Goal: Task Accomplishment & Management: Complete application form

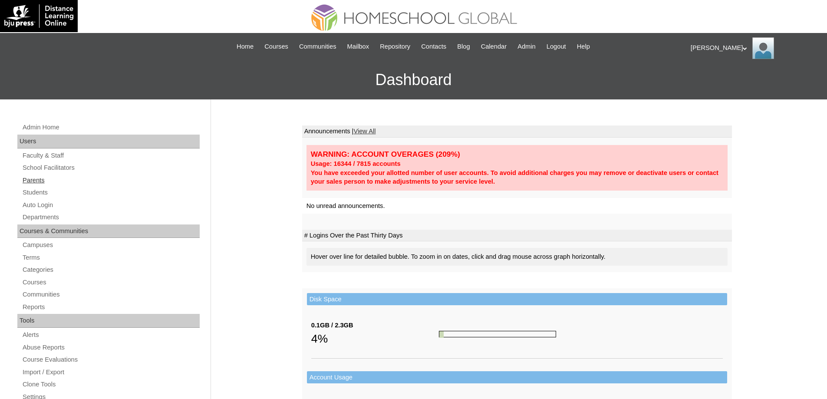
click at [92, 178] on link "Parents" at bounding box center [111, 180] width 178 height 11
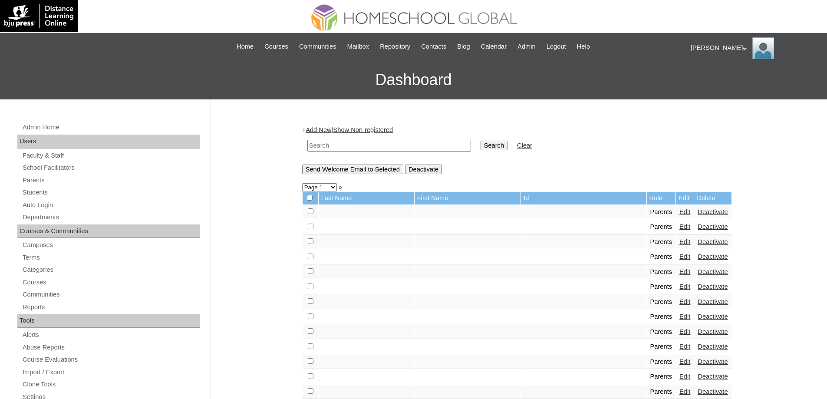
drag, startPoint x: 414, startPoint y: 153, endPoint x: 441, endPoint y: 149, distance: 27.2
click at [415, 152] on td at bounding box center [389, 145] width 172 height 20
click at [469, 145] on input "text" at bounding box center [389, 146] width 164 height 12
paste input "MHP0138-TECHPH2025"
type input "MHP0138-TECHPH2025"
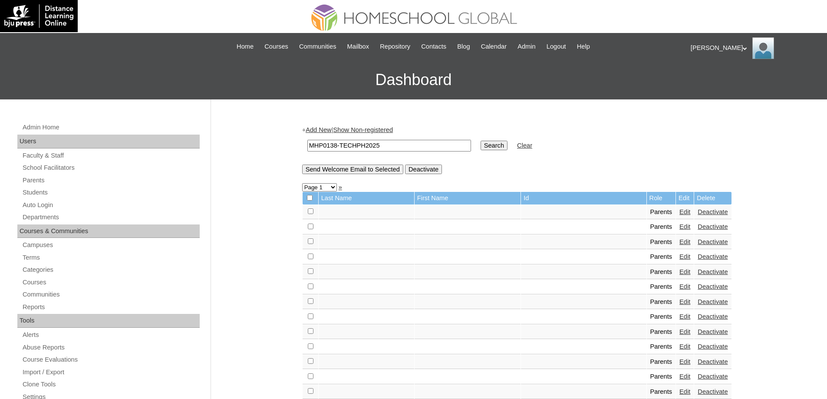
click at [504, 146] on input "Search" at bounding box center [493, 146] width 27 height 10
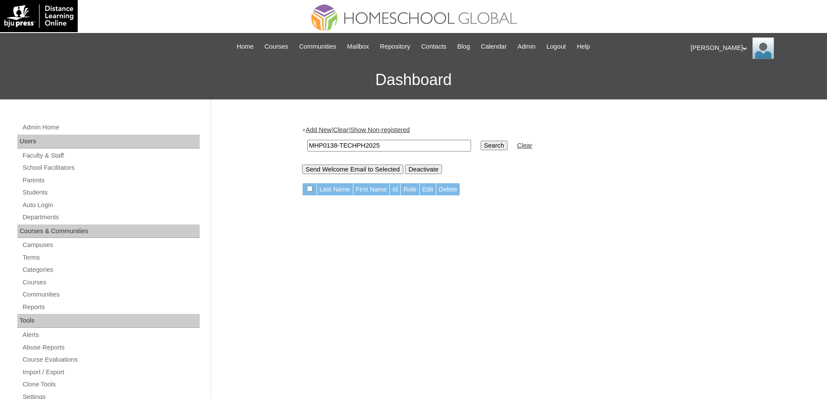
click at [332, 134] on div "+ Add New | Clear | Show Non-registered MHP0138-TECHPH2025 Search Clear Send We…" at bounding box center [517, 149] width 430 height 48
click at [331, 131] on link "Add New" at bounding box center [319, 129] width 26 height 7
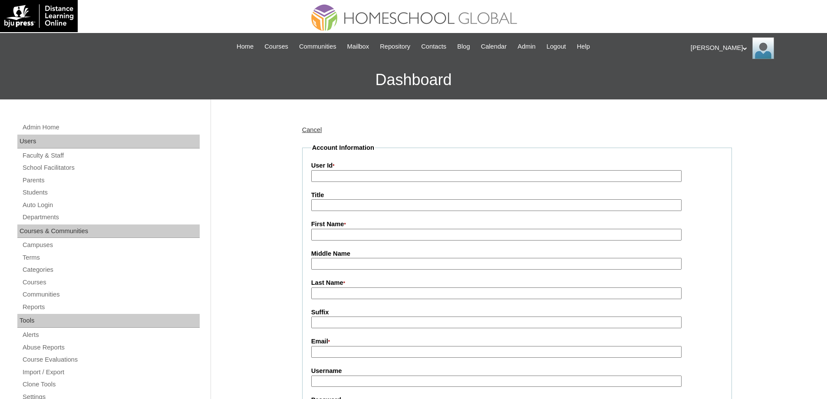
click at [352, 180] on input "User Id *" at bounding box center [496, 176] width 370 height 12
paste input "MHP0138-TECHPH2025"
type input "MHP0138-TECHPH2025"
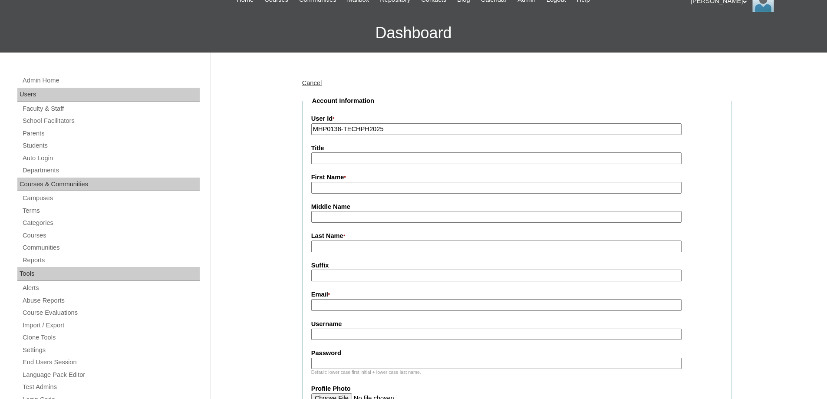
scroll to position [174, 0]
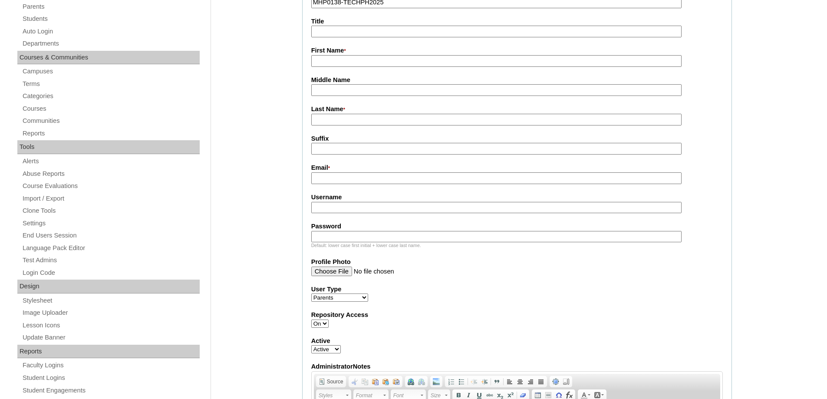
click at [339, 83] on label "Middle Name" at bounding box center [516, 80] width 411 height 9
click at [339, 84] on input "Middle Name" at bounding box center [496, 90] width 370 height 12
click at [331, 60] on input "First Name *" at bounding box center [496, 61] width 370 height 12
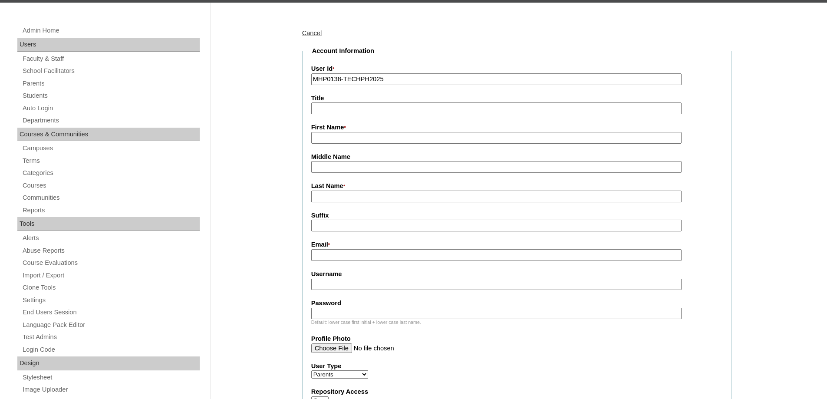
scroll to position [87, 0]
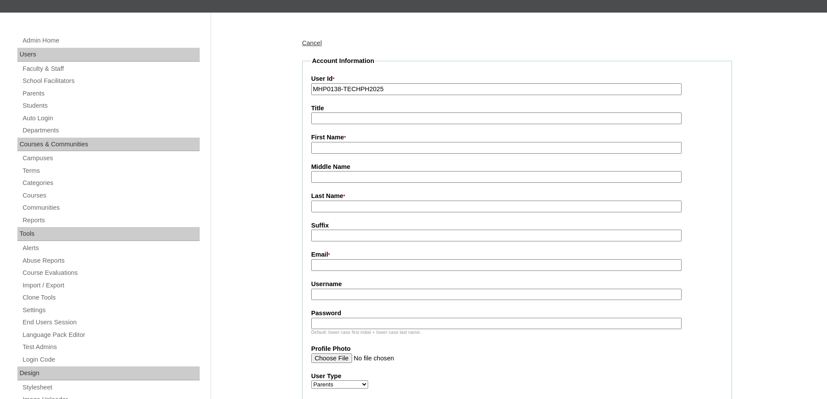
paste input "Gwyneth Amariah"
type input "Gwyneth Amariah"
drag, startPoint x: 335, startPoint y: 182, endPoint x: 321, endPoint y: 160, distance: 25.8
click at [335, 182] on input "Middle Name" at bounding box center [496, 177] width 370 height 12
paste input "Legata"
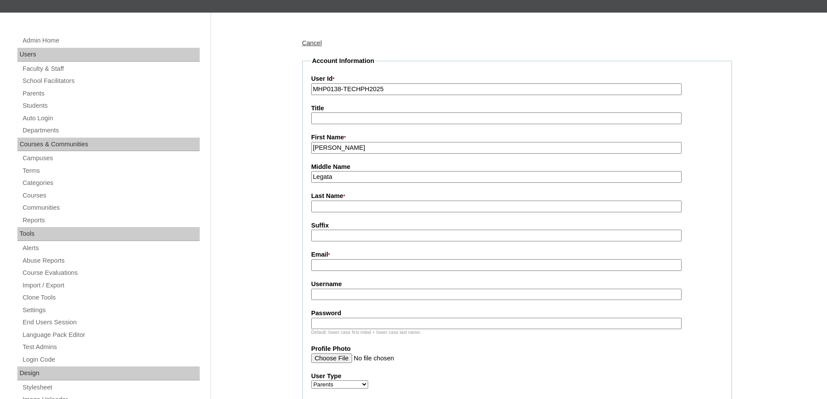
type input "Legata"
click at [337, 210] on input "Last Name *" at bounding box center [496, 206] width 370 height 12
paste input "Ababat"
type input "Ababat"
drag, startPoint x: 243, startPoint y: 232, endPoint x: 319, endPoint y: 265, distance: 83.4
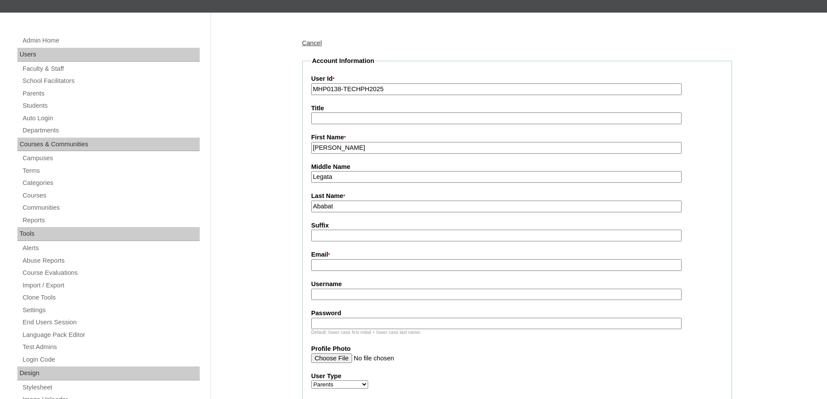
drag, startPoint x: 328, startPoint y: 269, endPoint x: 217, endPoint y: 0, distance: 290.7
click at [328, 269] on input "Email *" at bounding box center [496, 265] width 370 height 12
paste input "gladscares@gmail.com"
type input "gladscares@gmail.com"
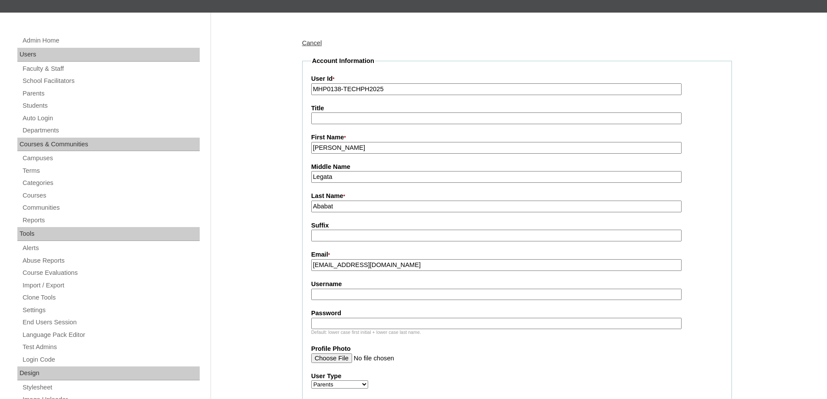
drag, startPoint x: 349, startPoint y: 146, endPoint x: 271, endPoint y: 139, distance: 78.9
paste input "laddies"
type input "Gladdies"
drag, startPoint x: 352, startPoint y: 175, endPoint x: 246, endPoint y: 177, distance: 105.9
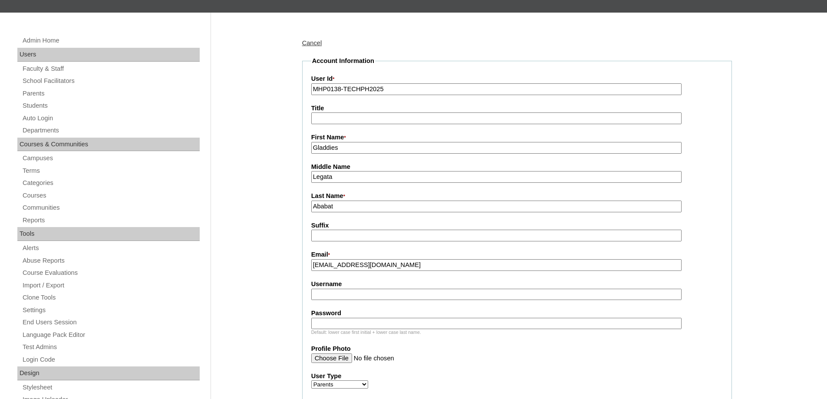
drag, startPoint x: 334, startPoint y: 216, endPoint x: 296, endPoint y: 208, distance: 39.0
drag, startPoint x: 344, startPoint y: 208, endPoint x: 355, endPoint y: 207, distance: 11.3
click at [344, 208] on input "Ababat" at bounding box center [496, 206] width 370 height 12
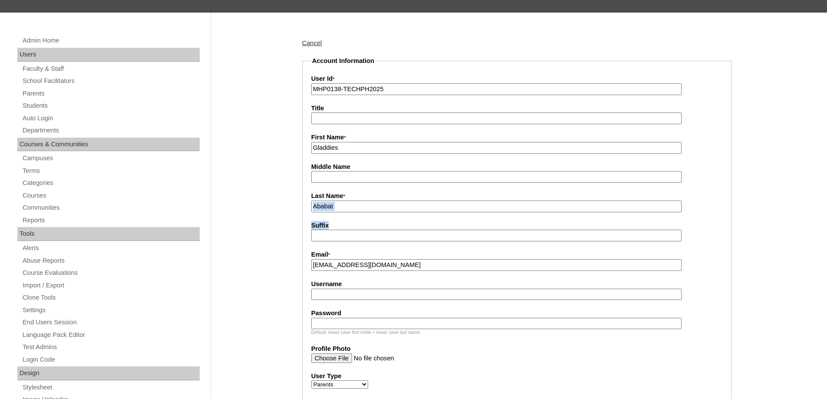
click at [357, 207] on input "Ababat" at bounding box center [496, 206] width 370 height 12
click at [358, 207] on input "Ababat" at bounding box center [496, 206] width 370 height 12
paste input "Legata"
type input "Legata"
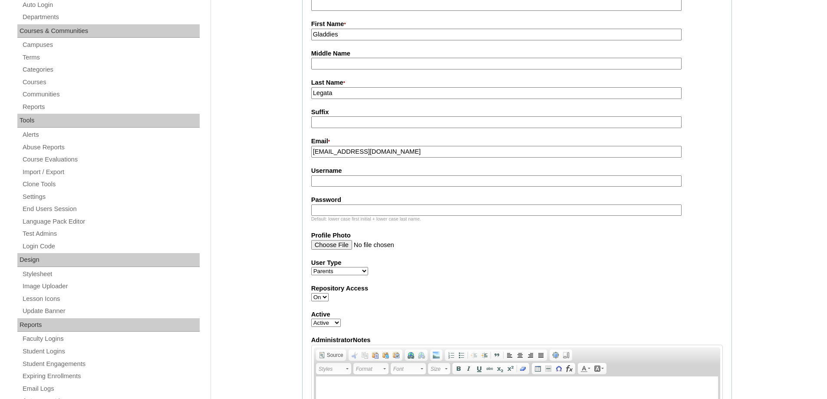
scroll to position [217, 0]
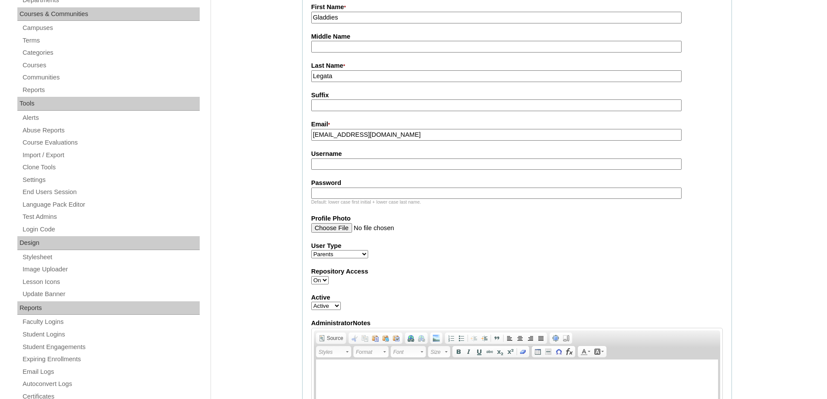
click at [329, 169] on input "Username" at bounding box center [496, 164] width 370 height 12
paste input "ababatG2025"
type input "ababatG2025"
click at [327, 197] on input "Password" at bounding box center [496, 193] width 370 height 12
paste input "techadc080"
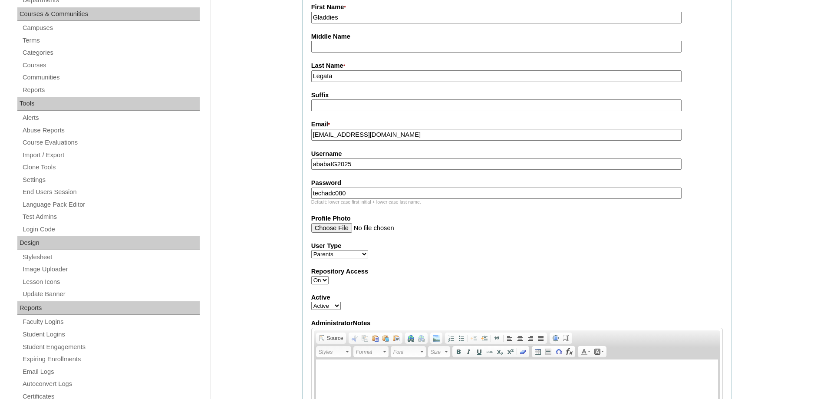
type input "techadc080"
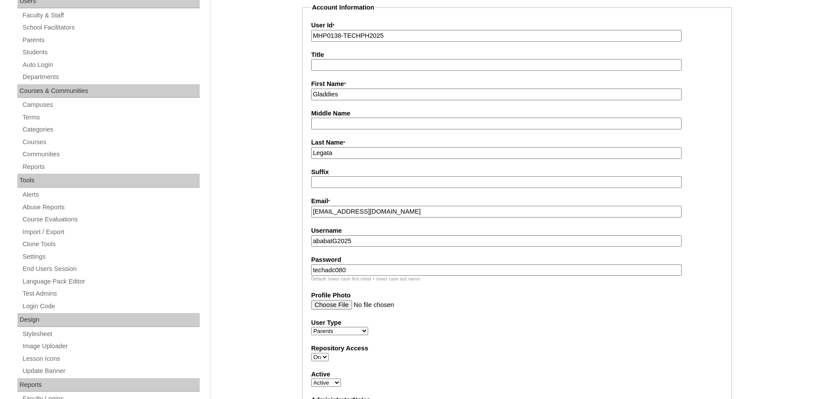
scroll to position [130, 0]
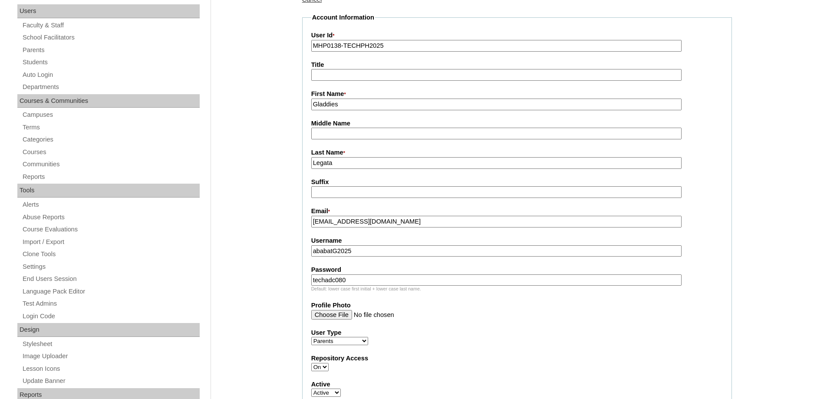
type input "LEGATA"
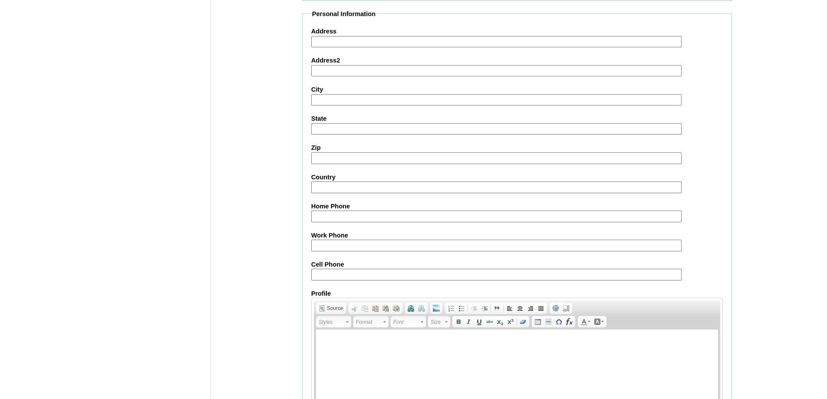
scroll to position [738, 0]
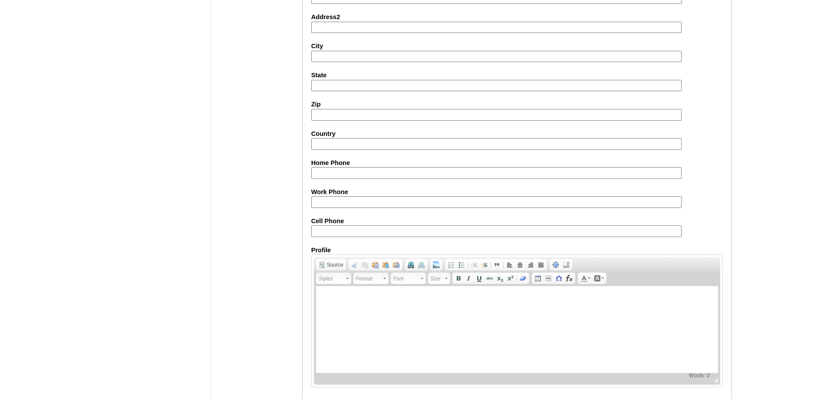
click at [322, 231] on input "Cell Phone" at bounding box center [496, 231] width 370 height 12
paste input "63-9951996641"
type input "63-9951996641"
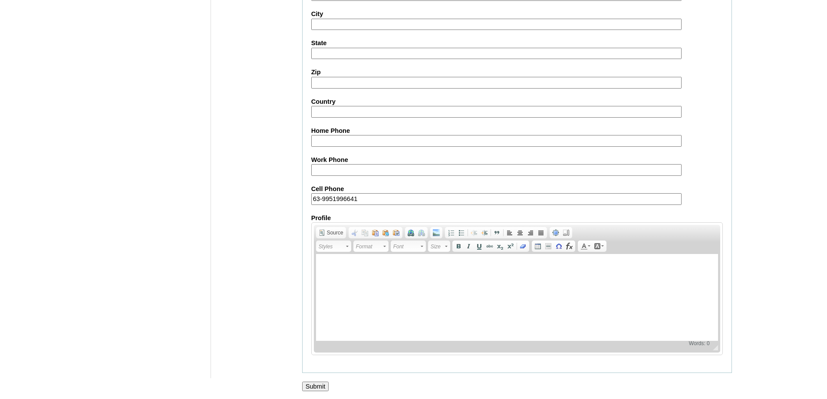
scroll to position [774, 0]
click at [326, 382] on input "Submit" at bounding box center [315, 385] width 27 height 10
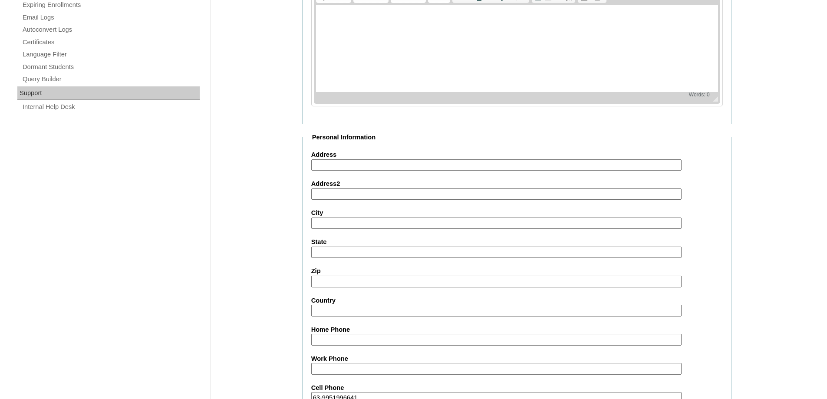
scroll to position [513, 0]
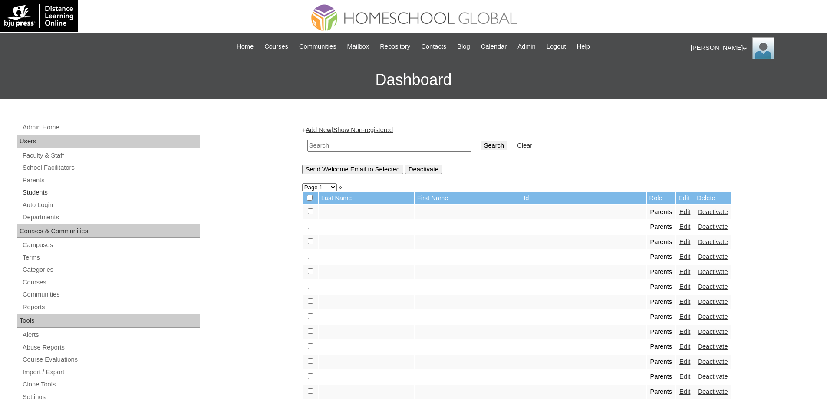
click at [68, 188] on link "Students" at bounding box center [111, 192] width 178 height 11
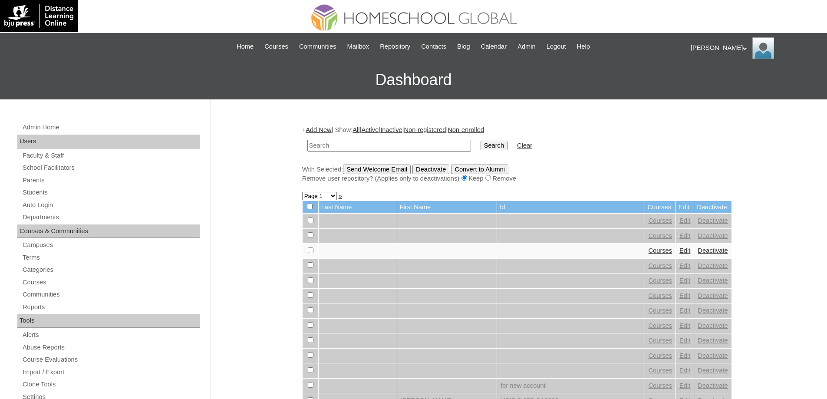
drag, startPoint x: 0, startPoint y: 0, endPoint x: 415, endPoint y: 142, distance: 438.9
click at [390, 142] on input "text" at bounding box center [389, 146] width 164 height 12
type input "MHS00179-TECHPH2025"
click at [497, 145] on input "Search" at bounding box center [493, 146] width 27 height 10
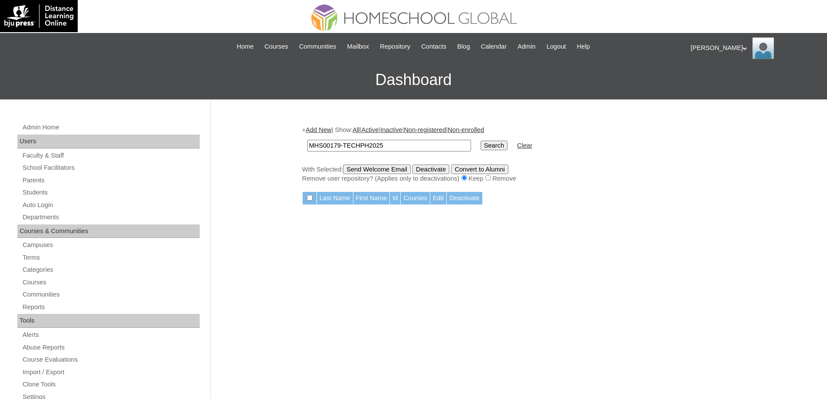
click at [323, 127] on link "Add New" at bounding box center [319, 129] width 26 height 7
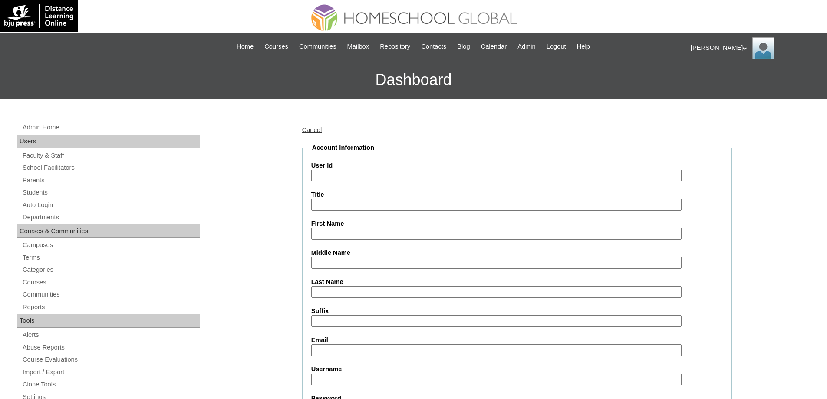
drag, startPoint x: 352, startPoint y: 177, endPoint x: 306, endPoint y: 104, distance: 86.1
click at [352, 177] on input "User Id" at bounding box center [496, 176] width 370 height 12
paste input "Gwyneth Amariah"
drag, startPoint x: 387, startPoint y: 177, endPoint x: 225, endPoint y: 165, distance: 161.9
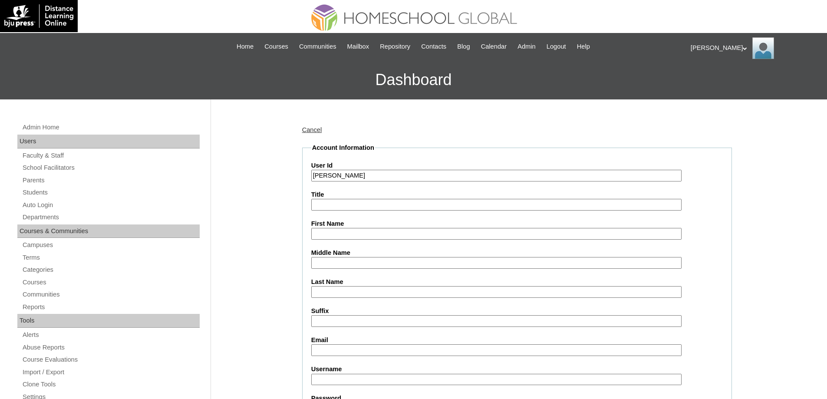
paste input "MHS00179-TECHPH2025"
type input "MHS00179-TECHPH2025"
click at [326, 234] on input "First Name" at bounding box center [496, 234] width 370 height 12
paste input "Gwyneth Amariah"
type input "Gwyneth Amariah"
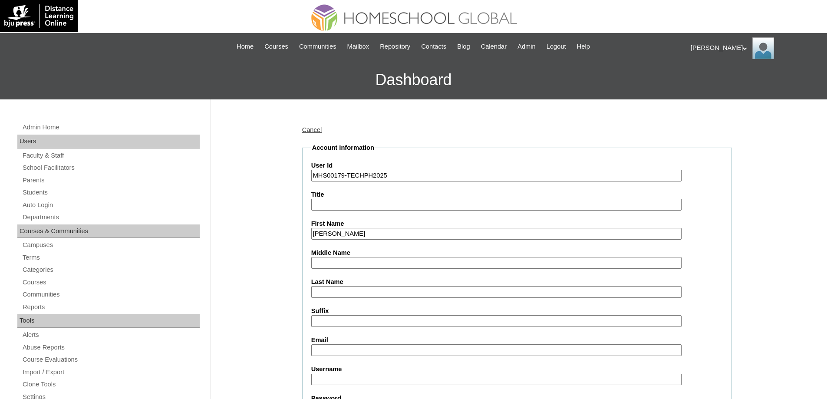
click at [353, 263] on input "Middle Name" at bounding box center [496, 263] width 370 height 12
paste input "Legata"
type input "Legata"
drag, startPoint x: 340, startPoint y: 302, endPoint x: 336, endPoint y: 295, distance: 8.3
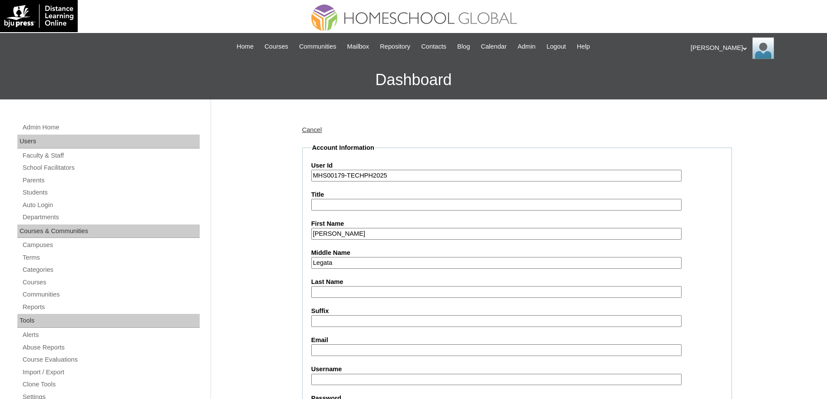
click at [335, 295] on input "Last Name" at bounding box center [496, 292] width 370 height 12
paste input "Ababat"
type input "Ababat"
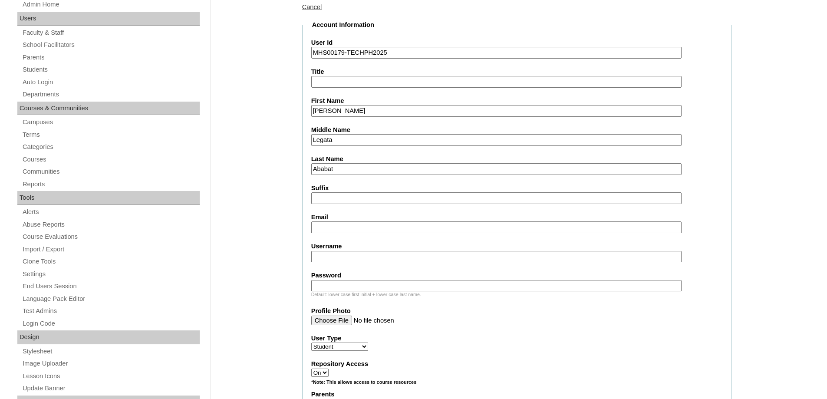
scroll to position [130, 0]
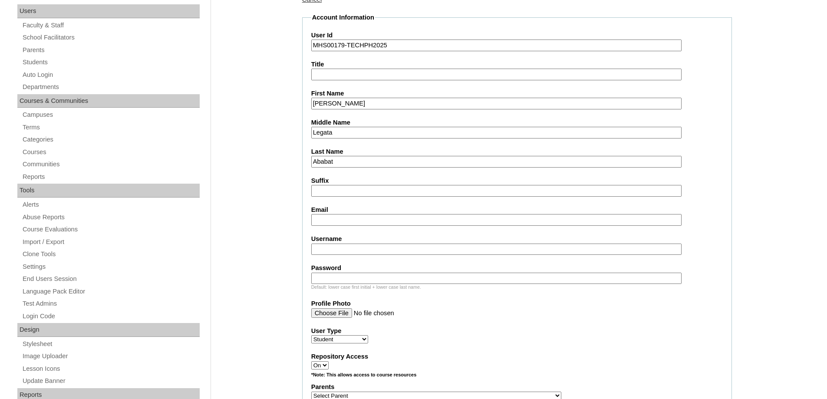
click at [333, 221] on input "Email" at bounding box center [496, 220] width 370 height 12
paste input "MHP0138-TECHPH2025"
type input "MHP0138-TECHPH2025"
drag, startPoint x: 347, startPoint y: 255, endPoint x: 340, endPoint y: 251, distance: 7.8
click at [346, 256] on fieldset "Account Information User Id MHS00179-TECHPH2025 Title First Name Gwyneth Amaria…" at bounding box center [517, 364] width 430 height 702
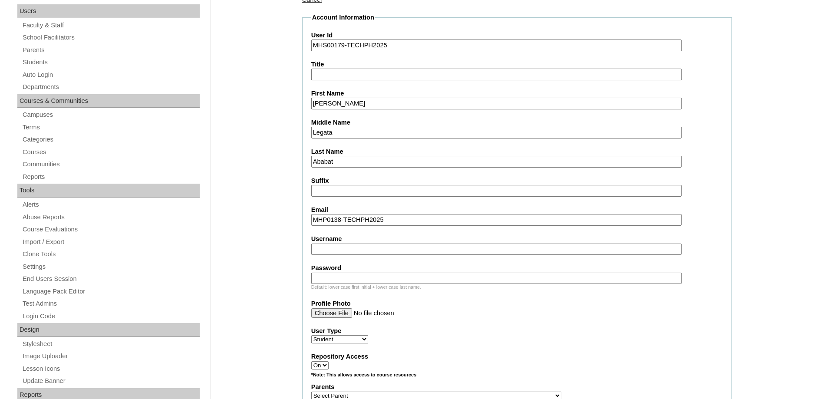
paste input "gwynethababat"
type input "gwynethababat"
drag, startPoint x: 344, startPoint y: 263, endPoint x: 344, endPoint y: 276, distance: 12.2
click at [344, 266] on label "Password" at bounding box center [516, 267] width 411 height 9
click at [344, 273] on input "Password" at bounding box center [496, 279] width 370 height 12
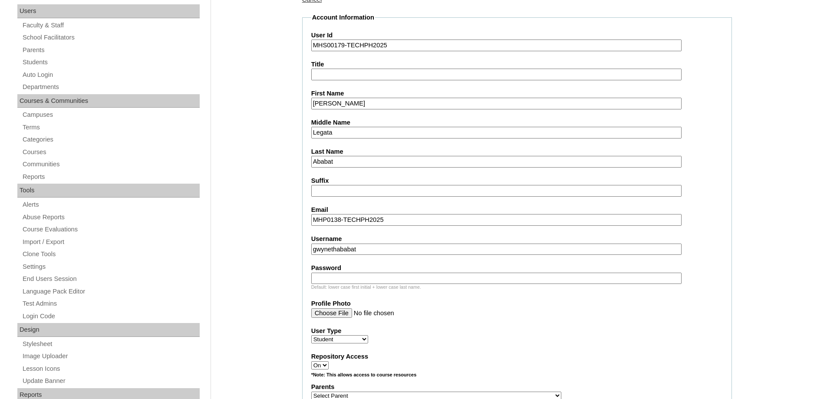
click at [344, 276] on input "Password" at bounding box center [496, 279] width 370 height 12
paste input "250006571"
type input "250006571"
drag, startPoint x: 414, startPoint y: 220, endPoint x: 246, endPoint y: 200, distance: 169.5
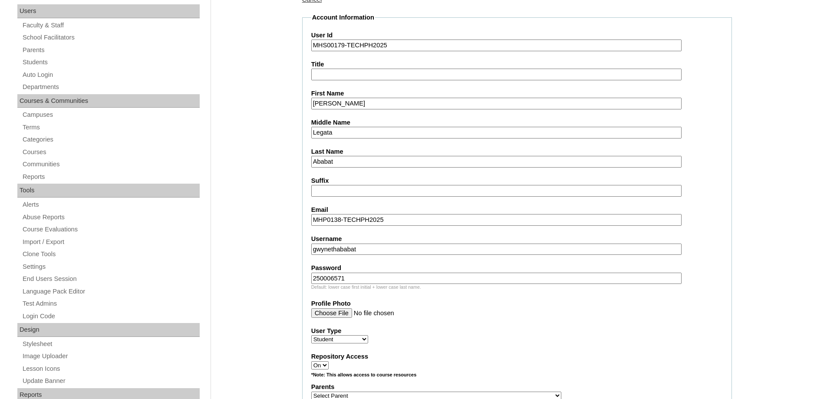
paste input "gladscares@gmail.com"
type input "gladscares@gmail.com"
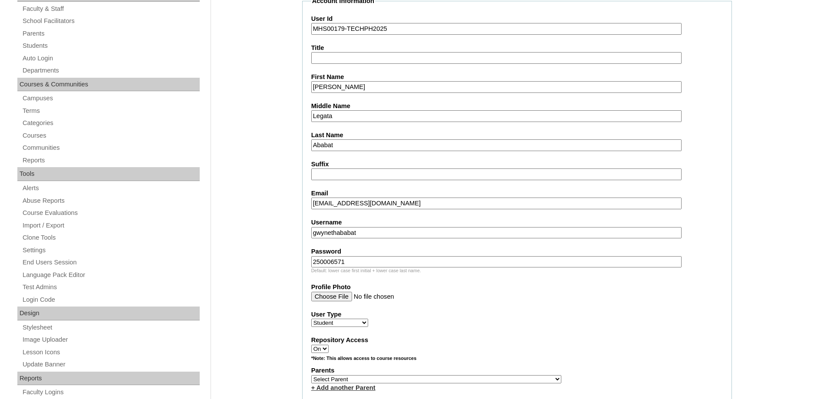
scroll to position [260, 0]
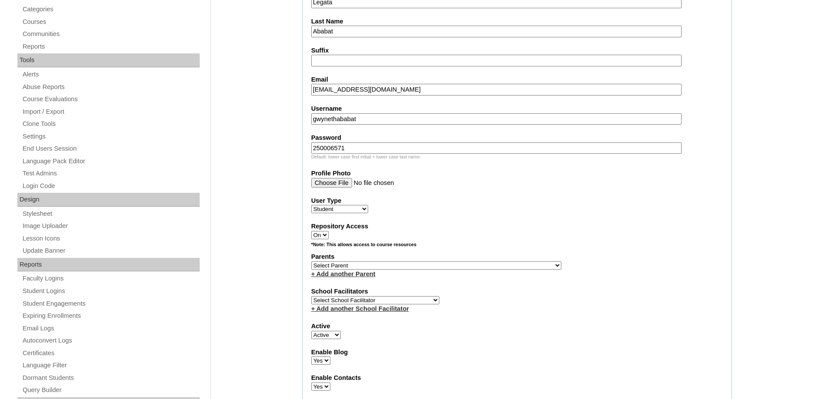
click at [346, 266] on select "Select Parent , , , , , , , , , , , , , , , , , , , , , , , , , , , , , , , , ,…" at bounding box center [436, 265] width 250 height 8
select select "43445"
click at [311, 261] on select "Select Parent , , , , , , , , , , , , , , , , , , , , , , , , , , , , , , , , ,…" at bounding box center [436, 265] width 250 height 8
click at [480, 251] on div "*Note: This allows access to course resources" at bounding box center [516, 246] width 411 height 11
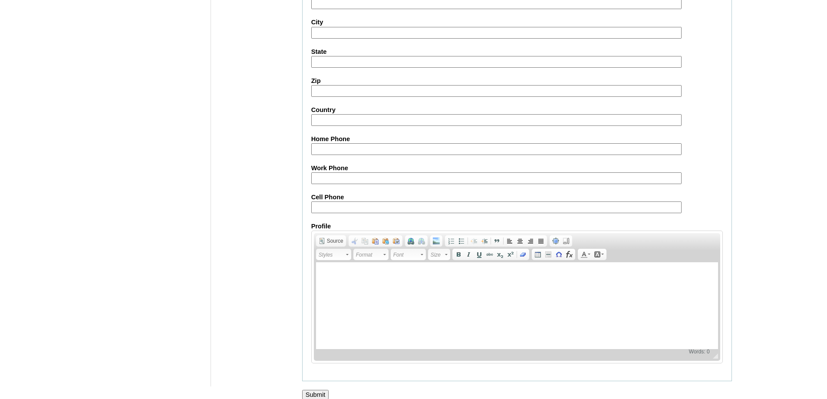
scroll to position [922, 0]
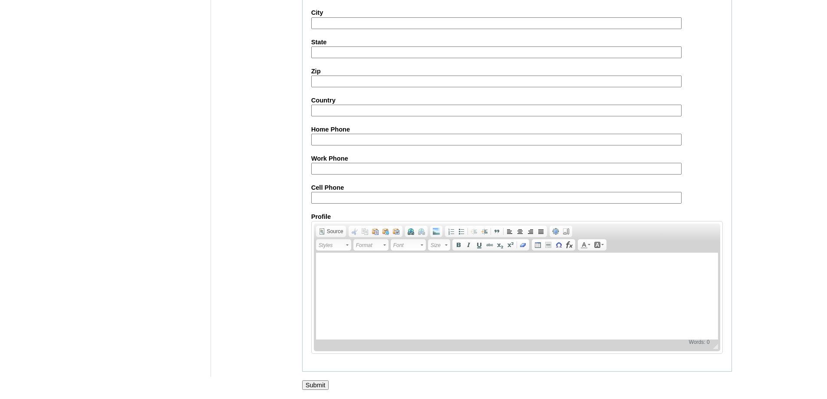
drag, startPoint x: 325, startPoint y: 382, endPoint x: 330, endPoint y: 380, distance: 5.2
click at [325, 383] on input "Submit" at bounding box center [315, 385] width 27 height 10
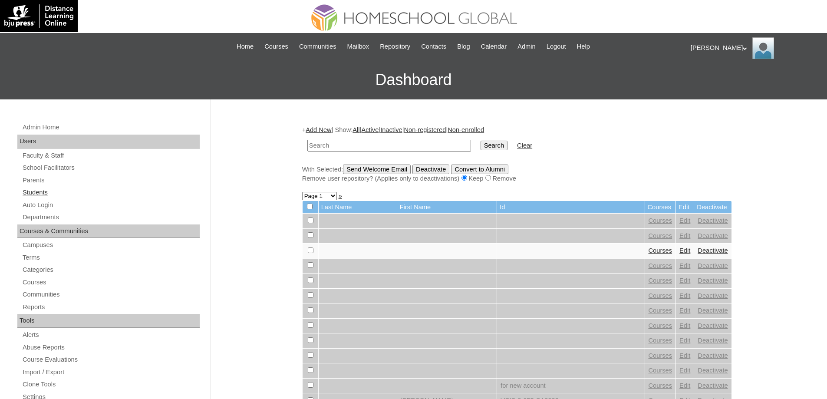
click at [63, 191] on link "Students" at bounding box center [111, 192] width 178 height 11
click at [76, 194] on link "Students" at bounding box center [111, 192] width 178 height 11
drag, startPoint x: 368, startPoint y: 148, endPoint x: 386, endPoint y: 145, distance: 18.0
click at [368, 148] on input "text" at bounding box center [389, 146] width 164 height 12
paste input "MHS00179-TECHPH2025"
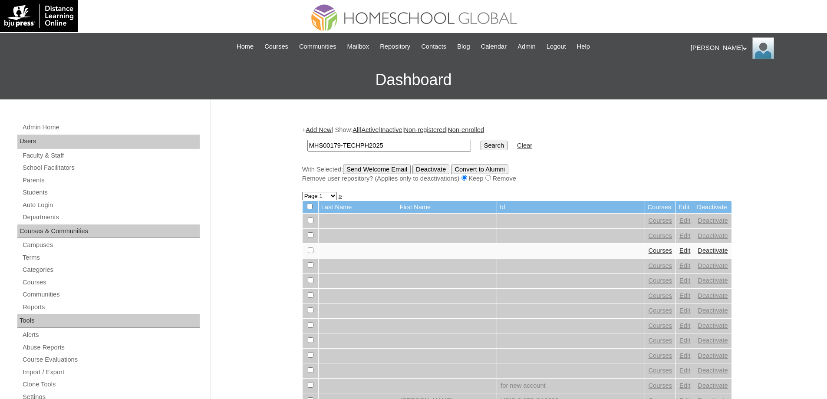
type input "MHS00179-TECHPH2025"
click at [495, 141] on input "Search" at bounding box center [493, 146] width 27 height 10
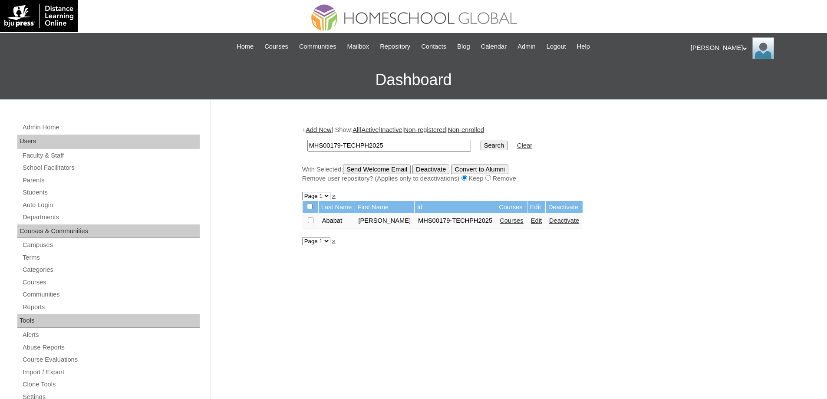
click at [521, 220] on link "Courses" at bounding box center [512, 220] width 24 height 7
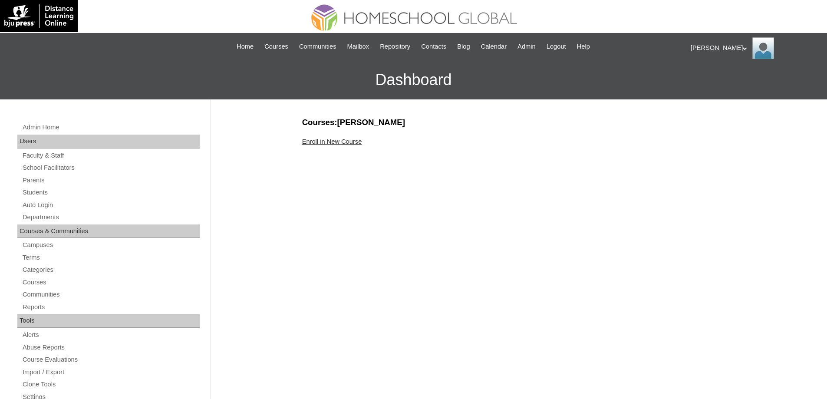
click at [339, 139] on link "Enroll in New Course" at bounding box center [332, 141] width 60 height 7
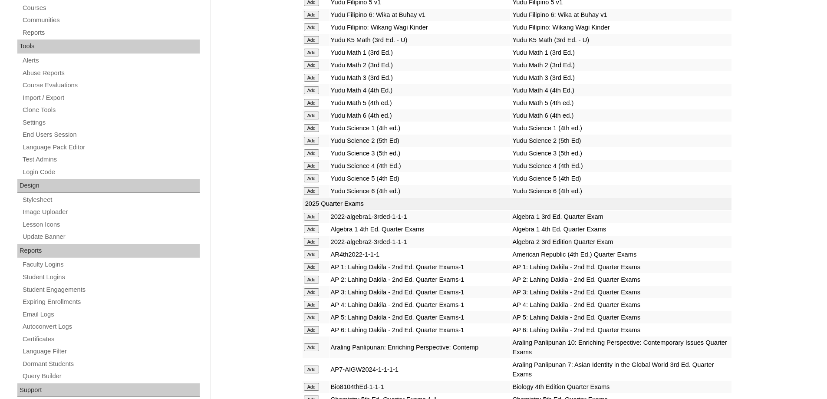
scroll to position [304, 0]
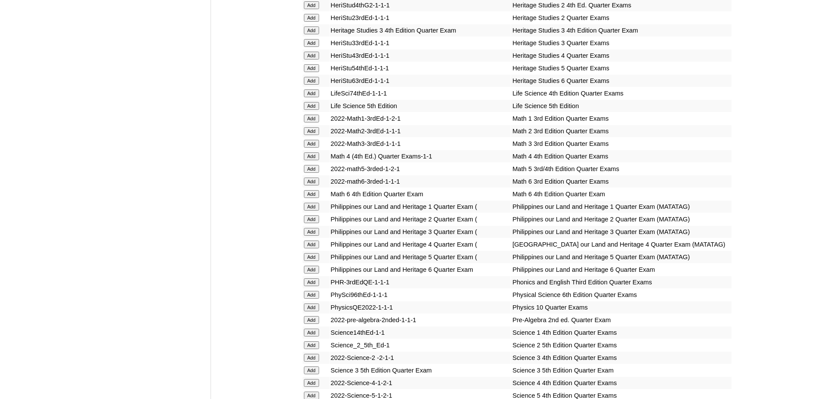
scroll to position [1244, 0]
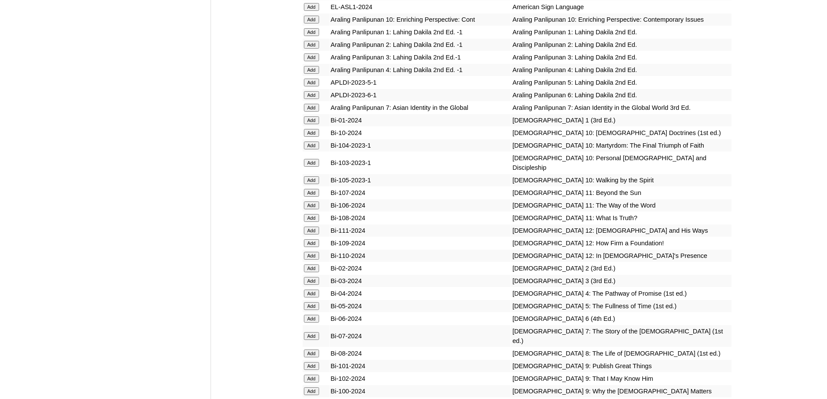
scroll to position [1758, 0]
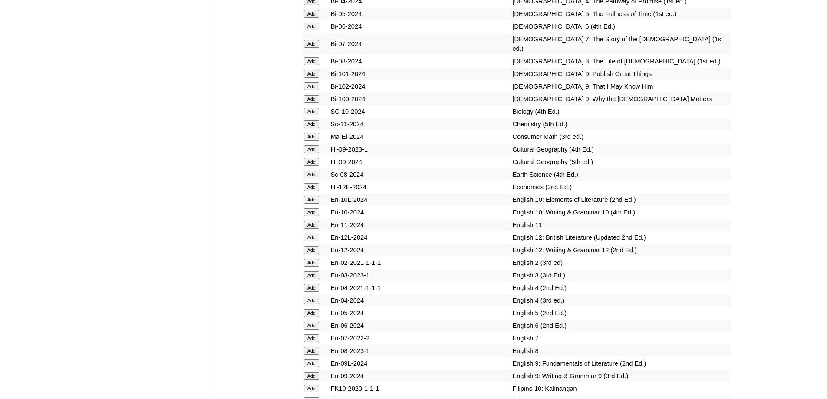
scroll to position [1951, 0]
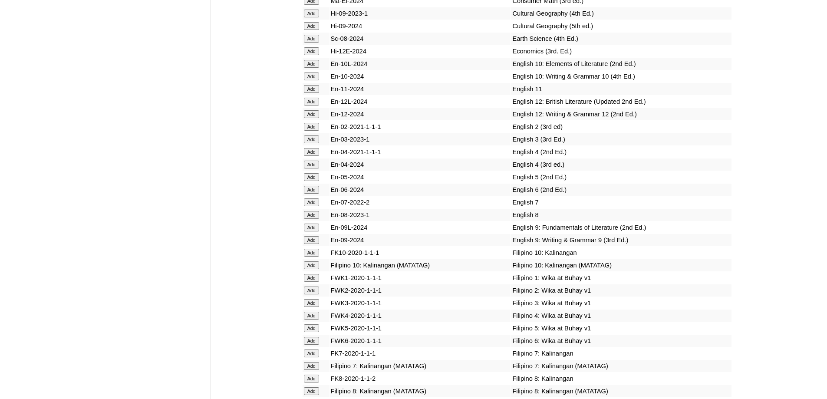
scroll to position [2257, 0]
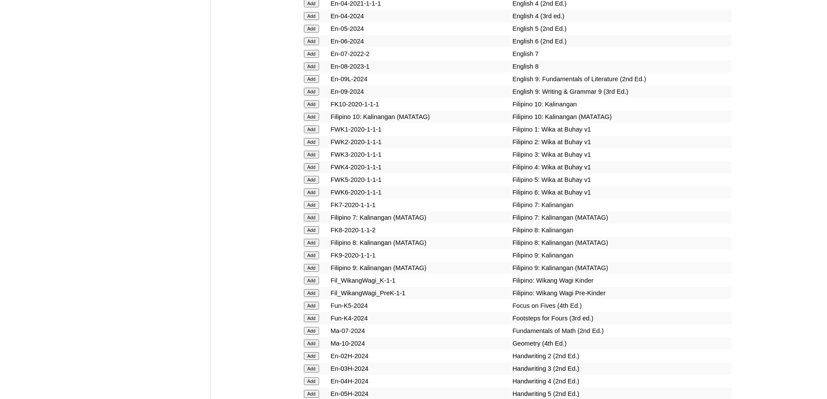
scroll to position [2380, 0]
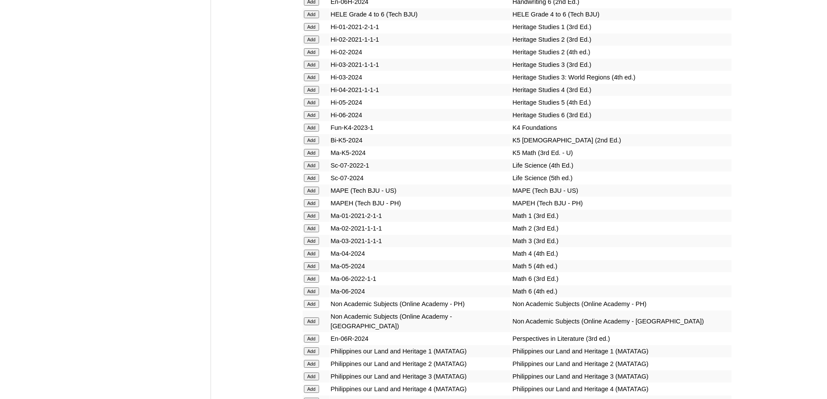
scroll to position [2810, 0]
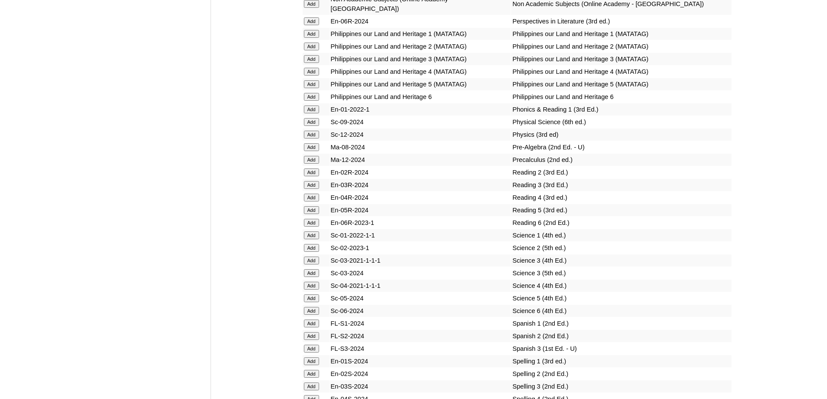
scroll to position [3100, 0]
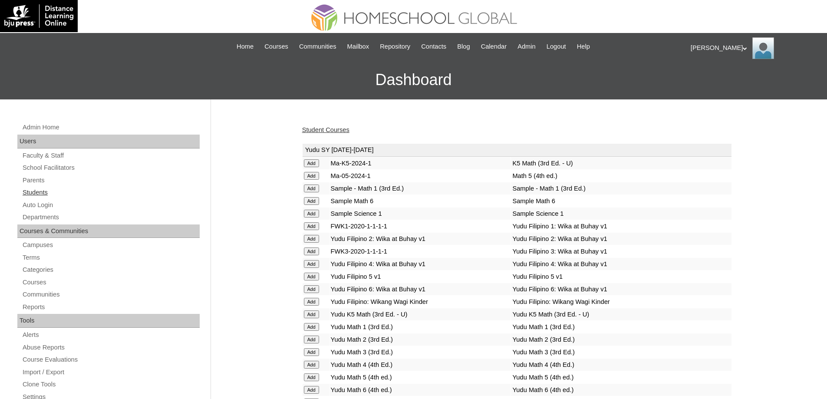
click at [63, 191] on link "Students" at bounding box center [111, 192] width 178 height 11
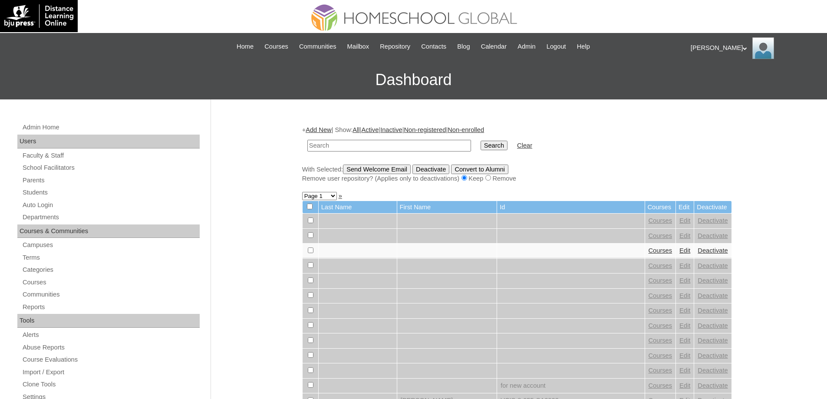
click at [385, 151] on input "text" at bounding box center [389, 146] width 164 height 12
type input "MHS0770-TECHPH2022"
click at [496, 149] on input "Search" at bounding box center [493, 146] width 27 height 10
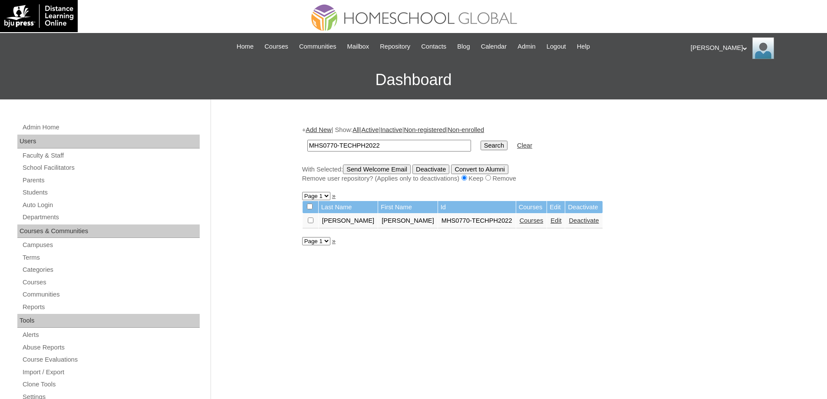
click at [519, 223] on link "Courses" at bounding box center [531, 220] width 24 height 7
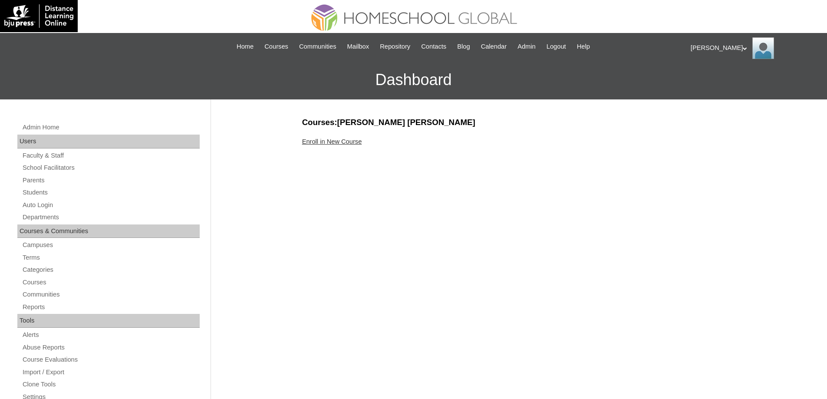
click at [349, 141] on link "Enroll in New Course" at bounding box center [332, 141] width 60 height 7
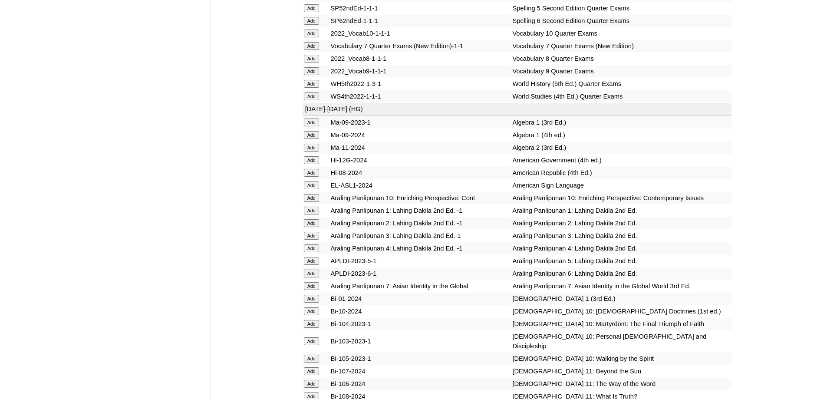
scroll to position [1910, 0]
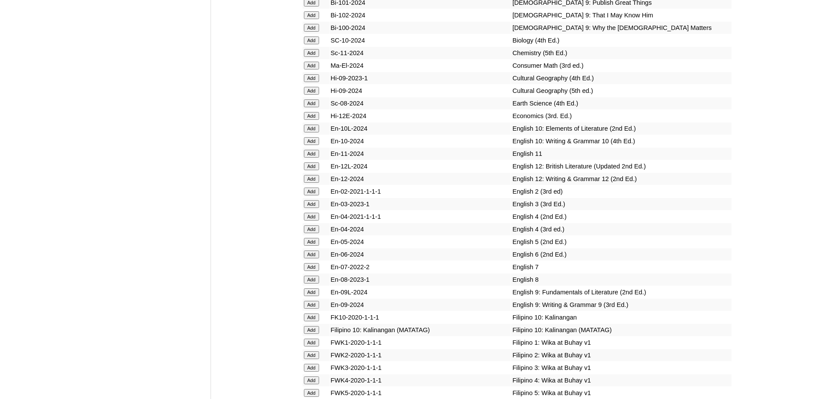
scroll to position [2173, 0]
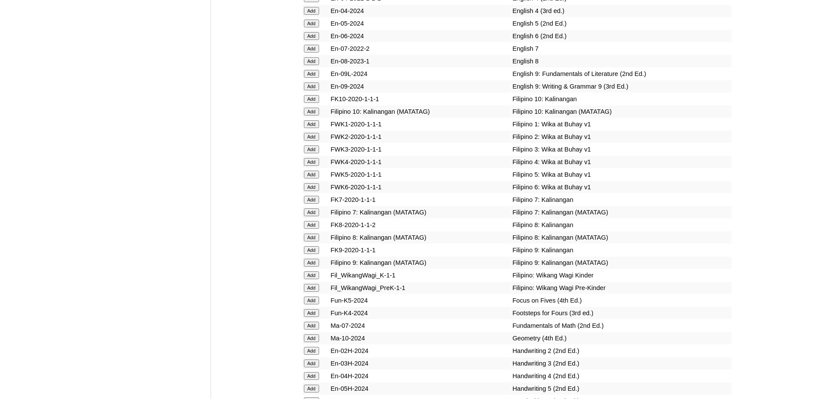
scroll to position [2383, 0]
